Goal: Task Accomplishment & Management: Manage account settings

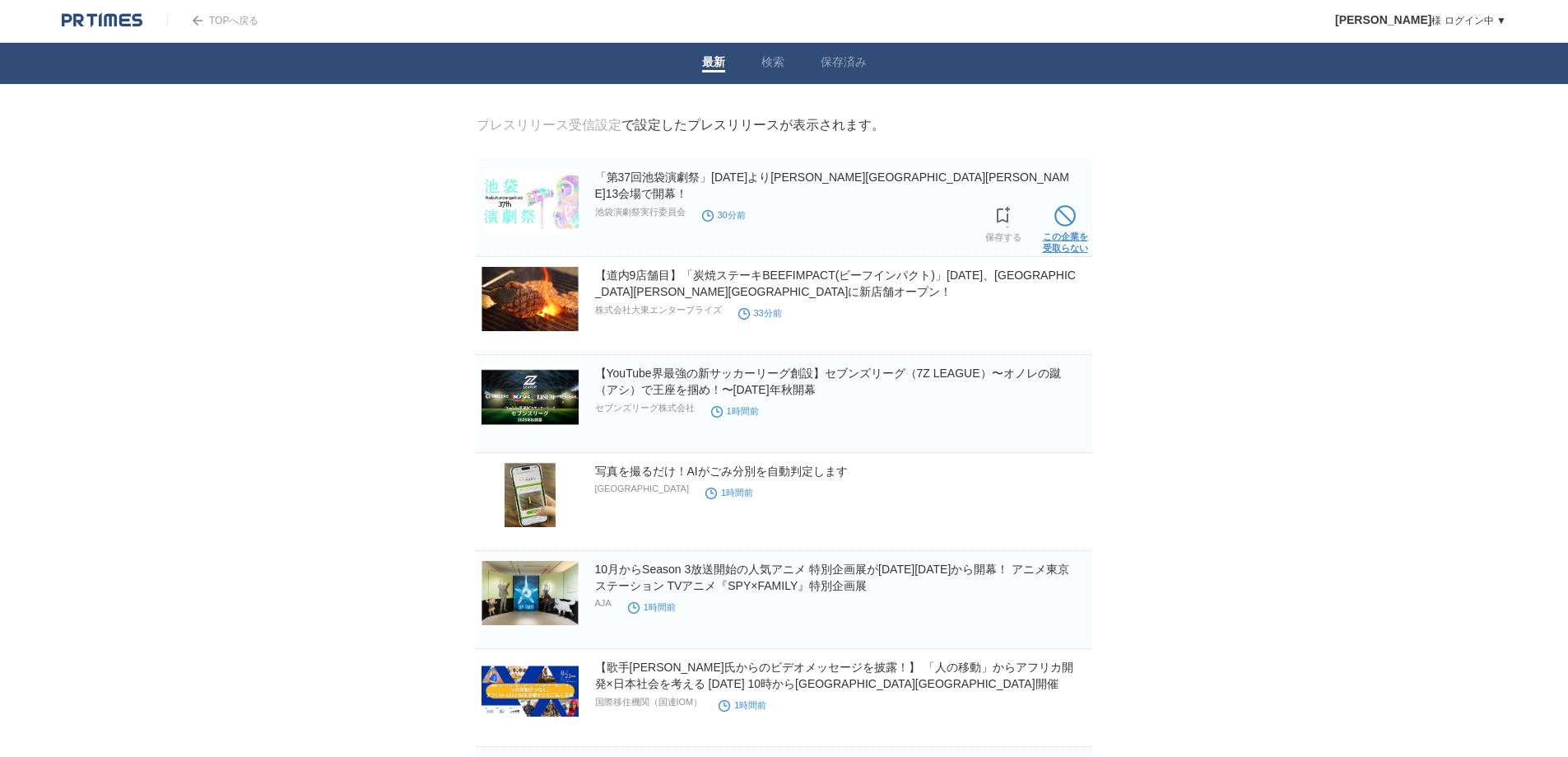
click at [1075, 227] on span at bounding box center [1065, 216] width 21 height 21
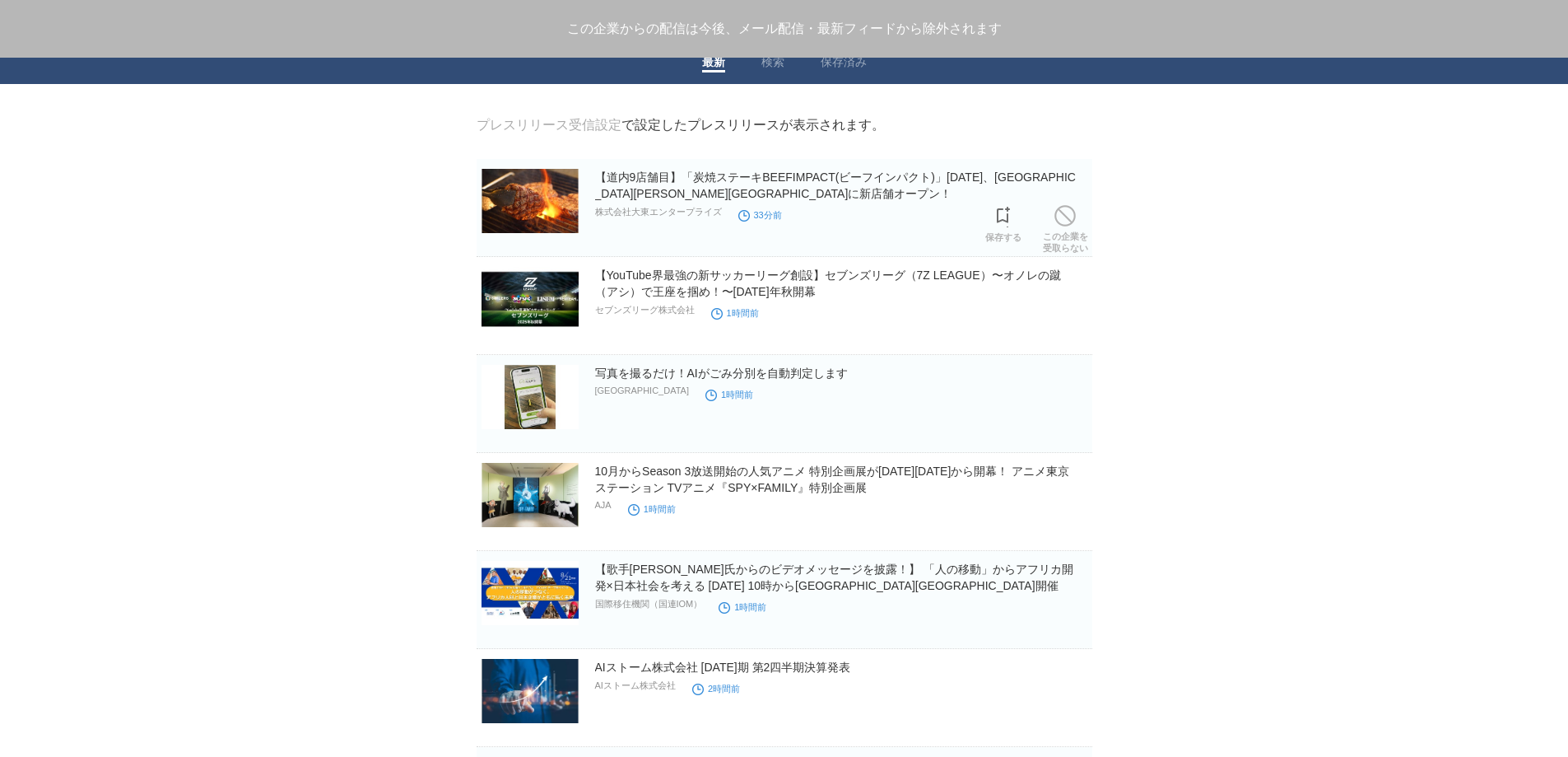
click at [1075, 227] on span at bounding box center [1065, 216] width 21 height 21
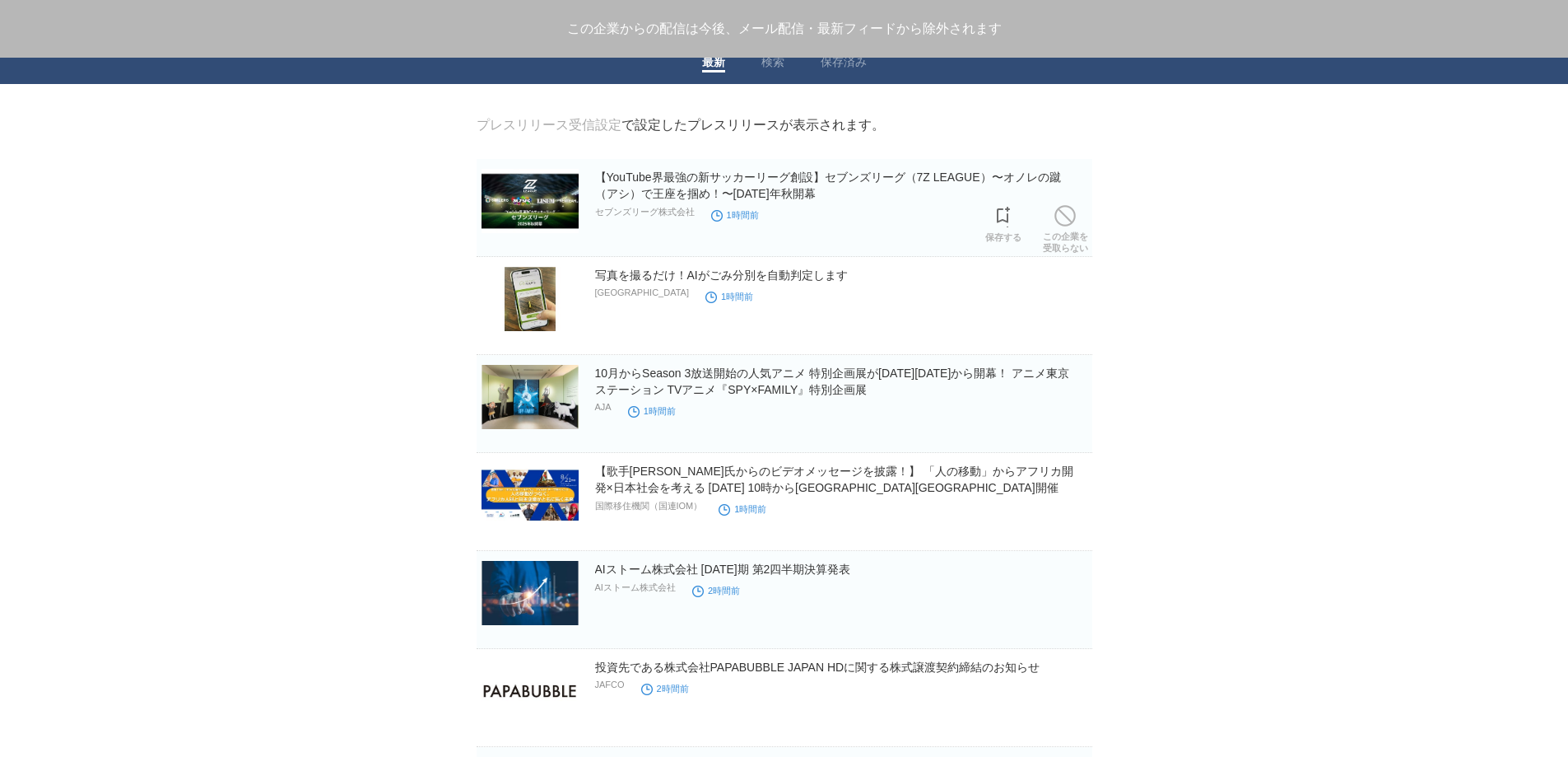
click at [1075, 227] on span at bounding box center [1065, 216] width 21 height 21
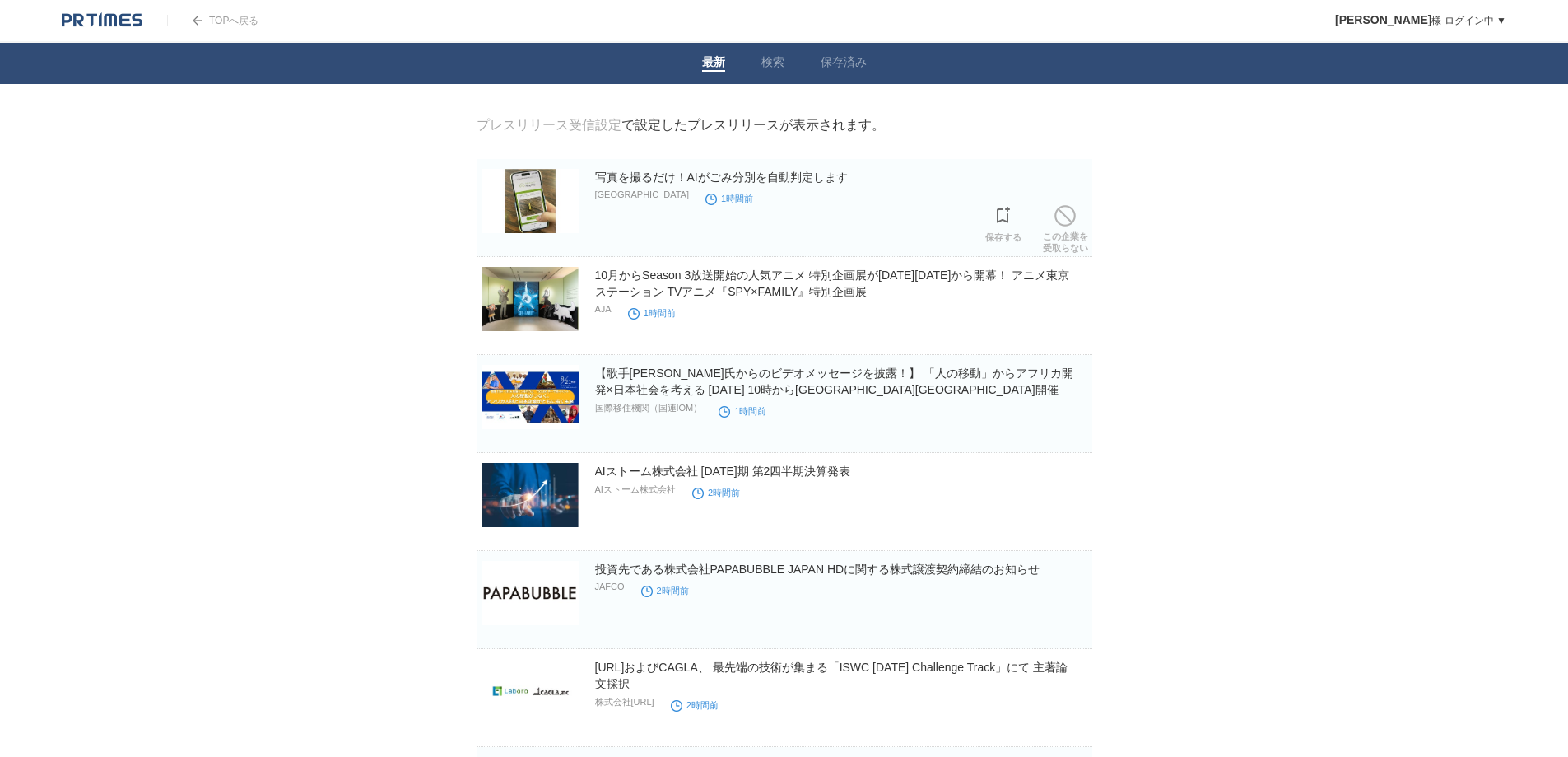
click at [1075, 227] on span at bounding box center [1065, 216] width 21 height 21
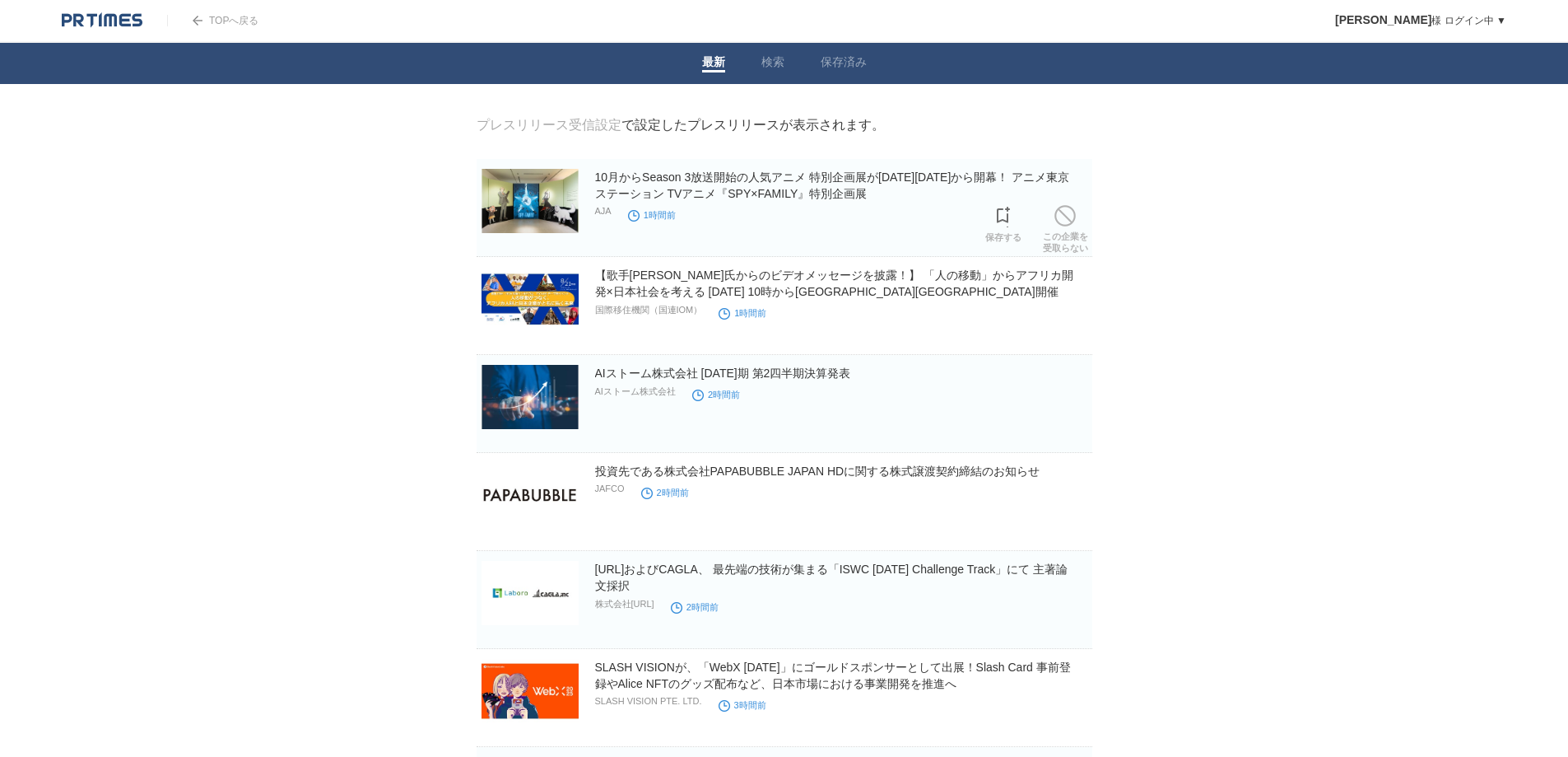
click at [1075, 227] on span at bounding box center [1065, 216] width 21 height 21
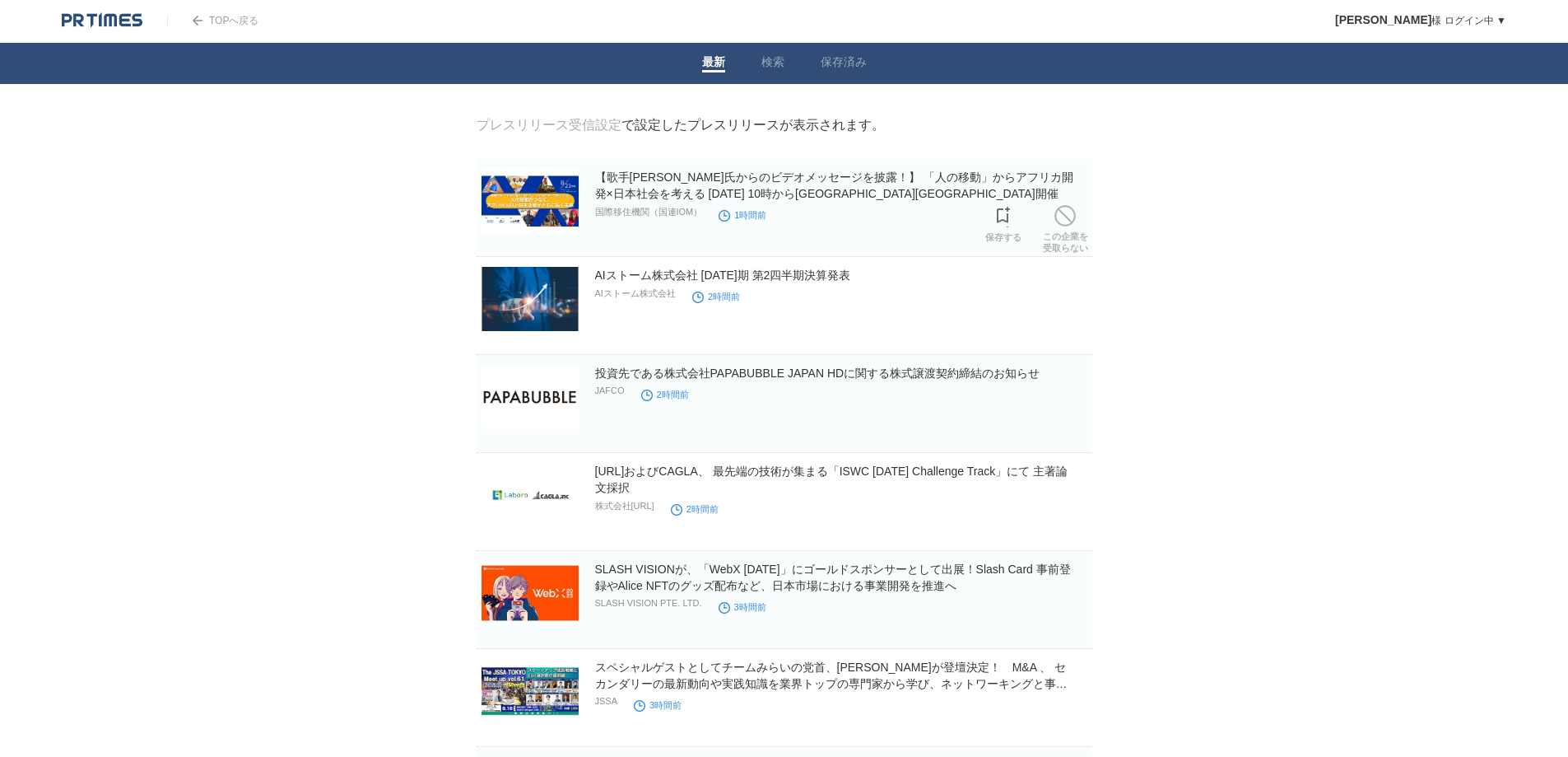
click at [1075, 227] on span at bounding box center [1065, 216] width 21 height 21
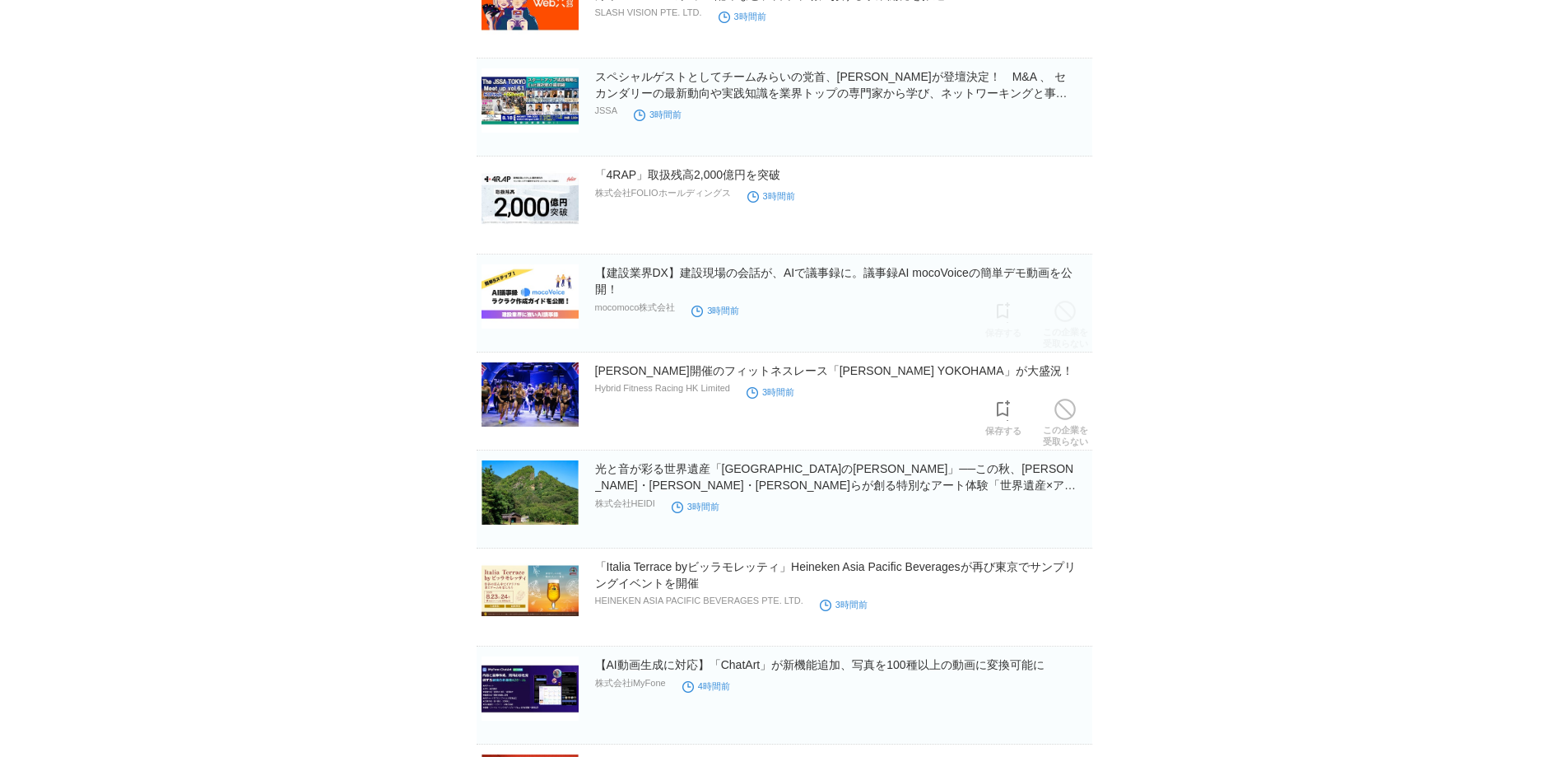
scroll to position [550, 0]
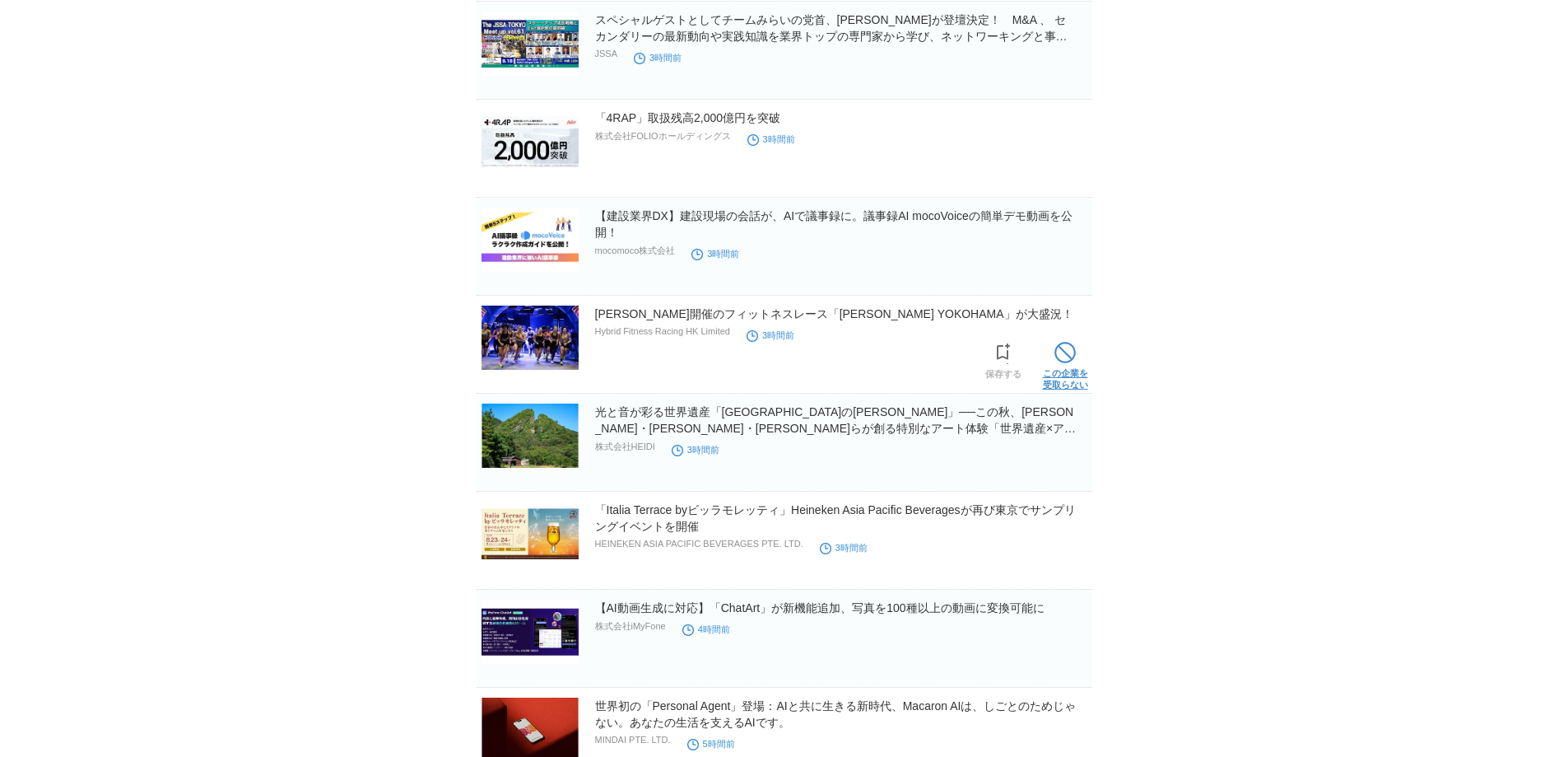
click at [1074, 358] on span at bounding box center [1065, 353] width 21 height 21
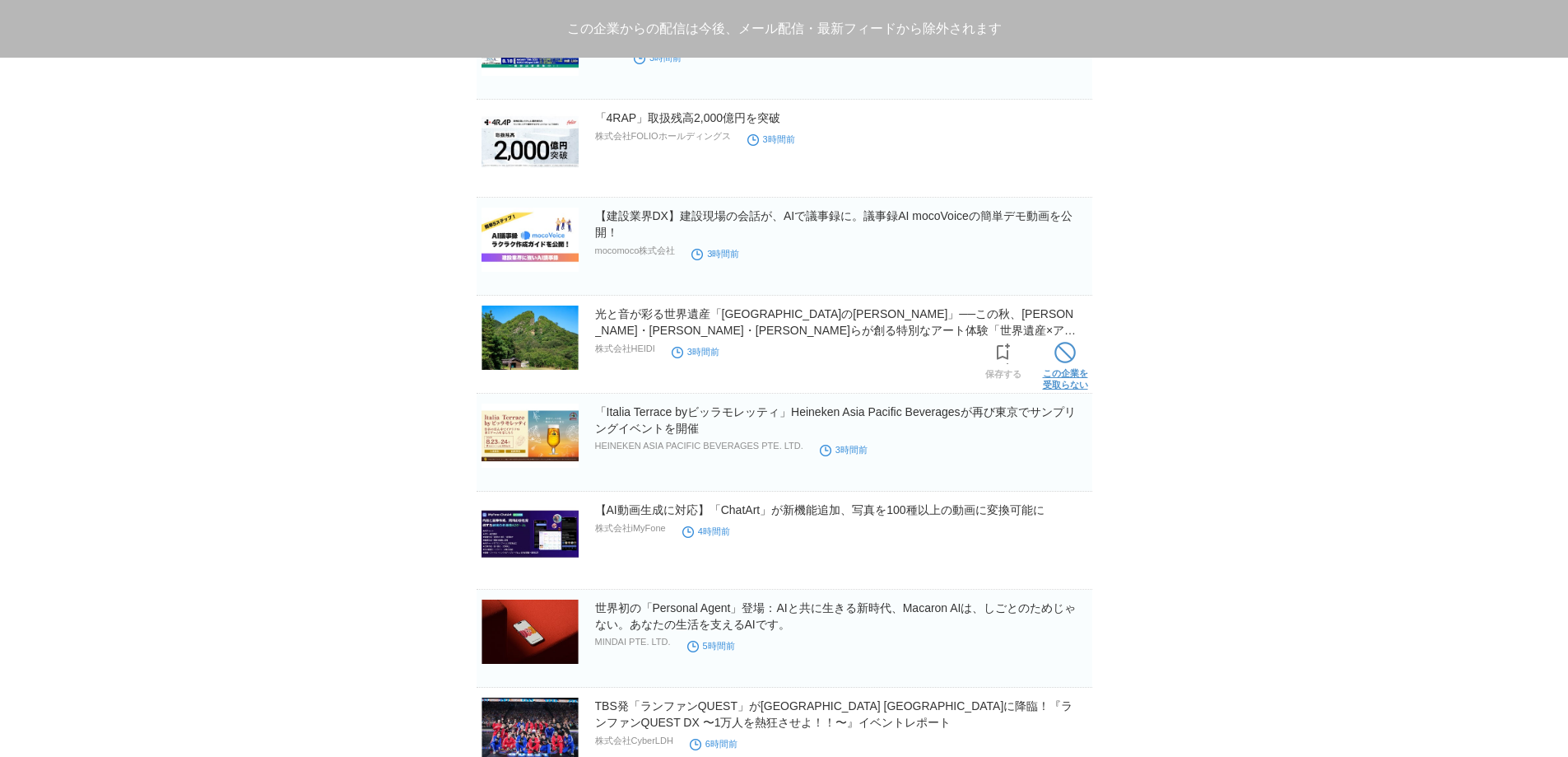
click at [1073, 358] on span at bounding box center [1065, 353] width 21 height 21
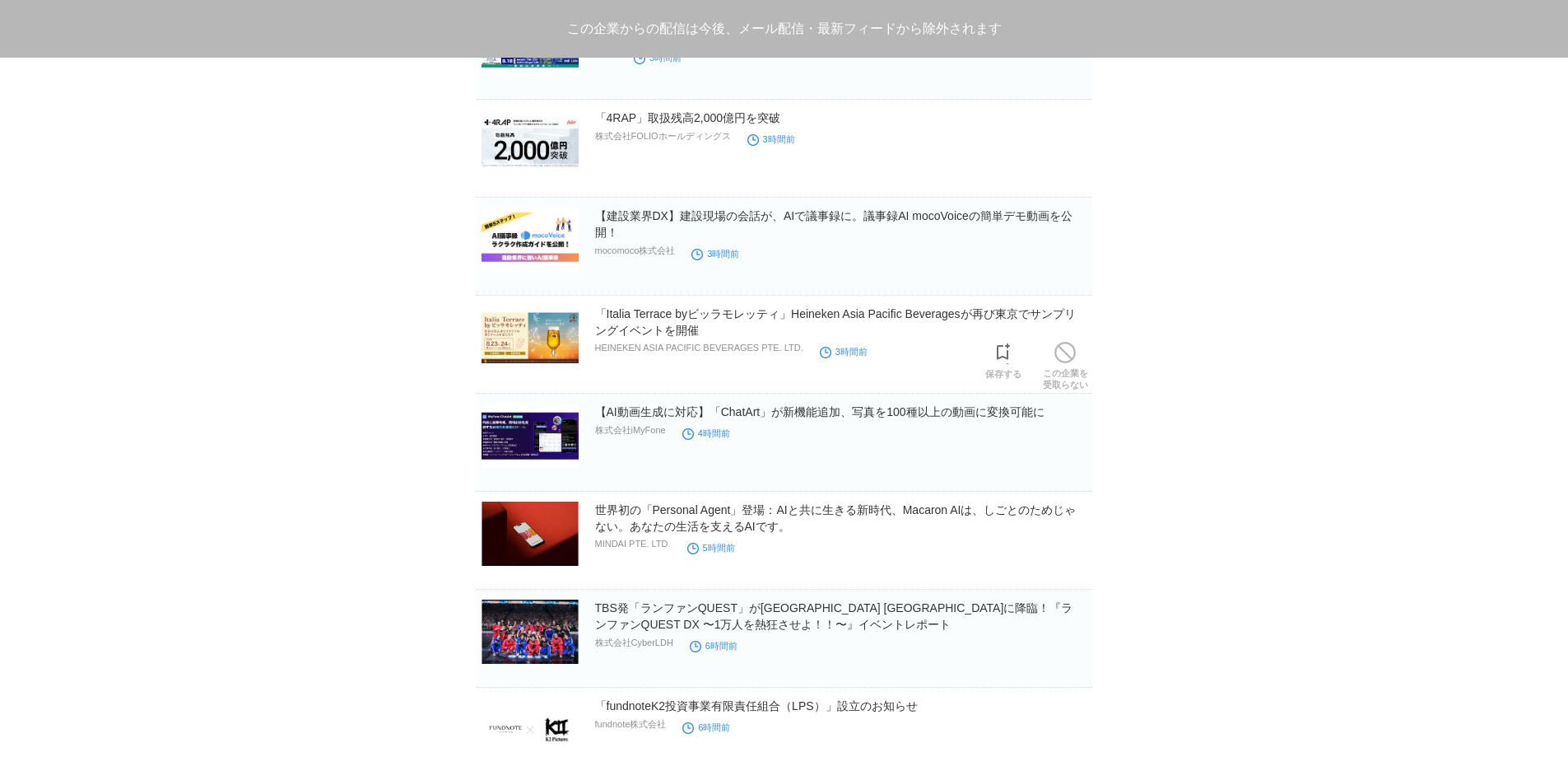
click at [1073, 358] on span at bounding box center [1065, 353] width 21 height 21
